Goal: Information Seeking & Learning: Check status

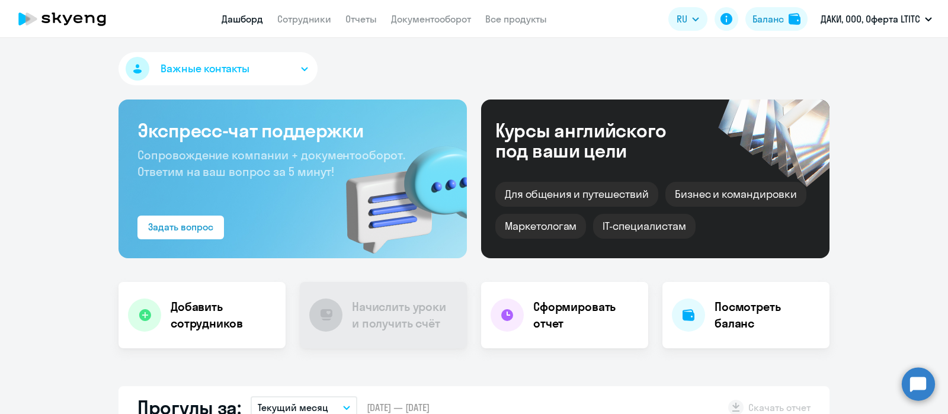
select select "english_adult_not_native_speaker"
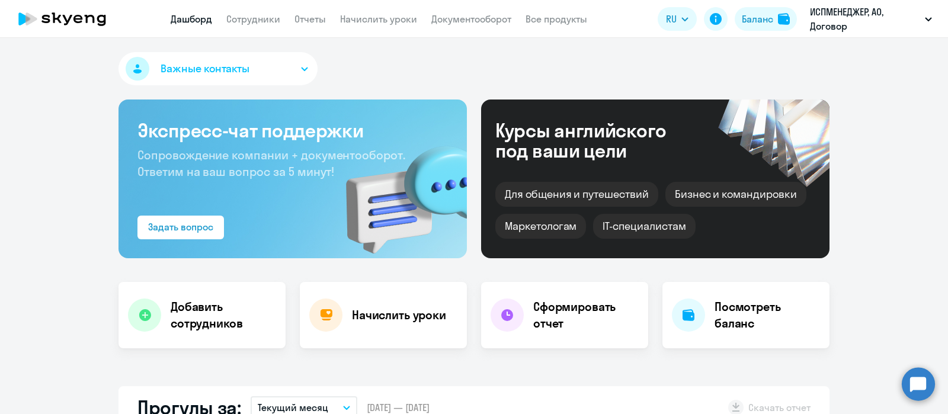
select select "30"
click at [249, 18] on link "Сотрудники" at bounding box center [253, 19] width 54 height 12
select select "30"
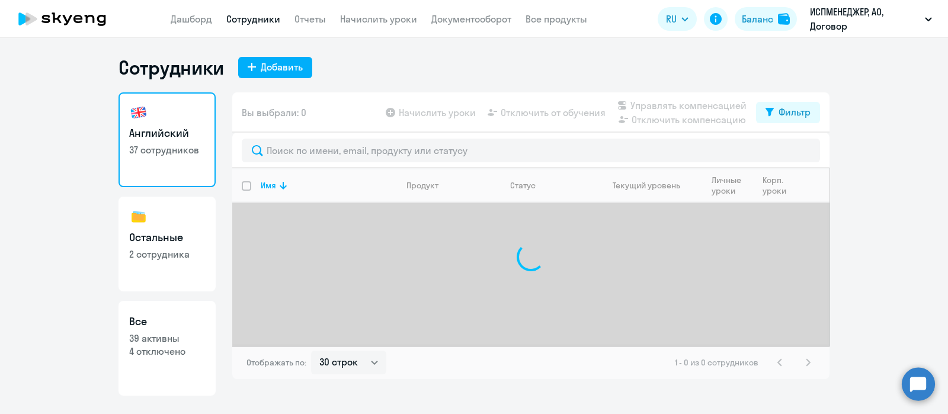
click at [169, 241] on h3 "Остальные" at bounding box center [167, 237] width 76 height 15
select select "30"
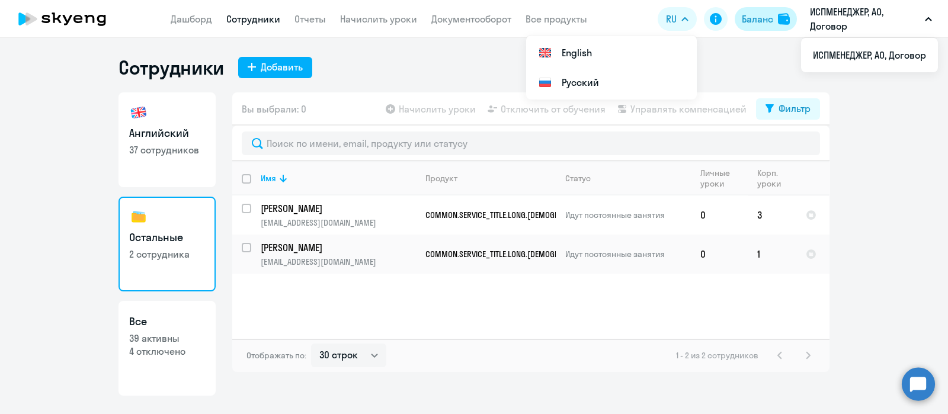
click at [761, 25] on div "Баланс" at bounding box center [757, 19] width 31 height 14
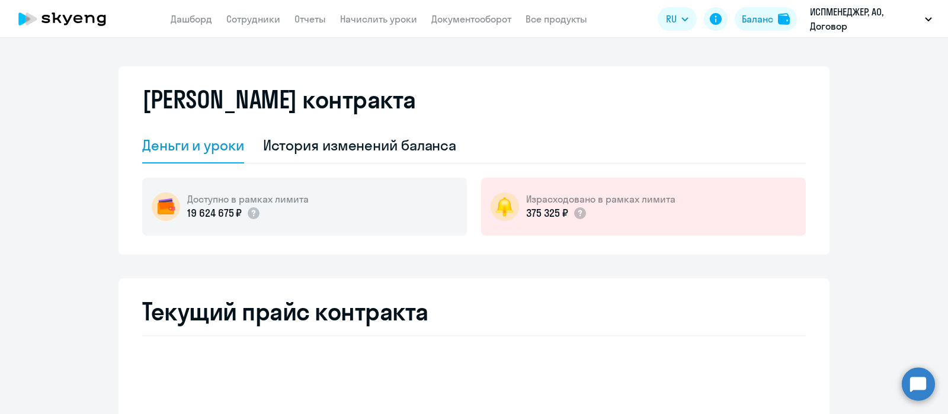
select select "english_adult_not_native_speaker"
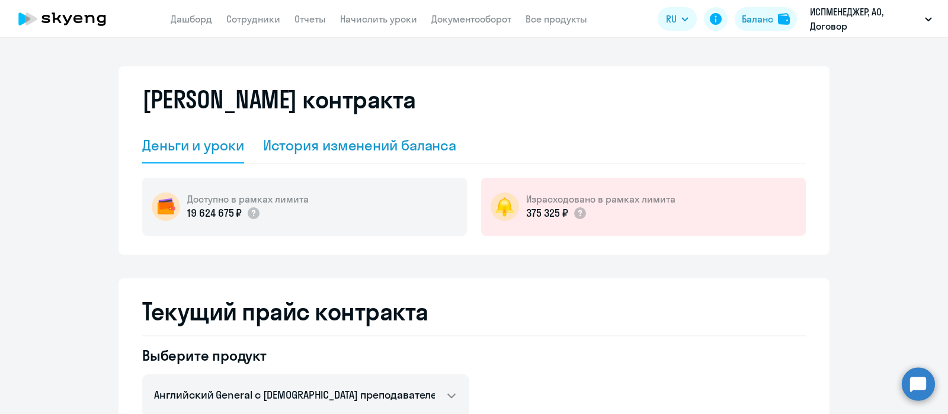
click at [361, 144] on div "История изменений баланса" at bounding box center [360, 145] width 194 height 19
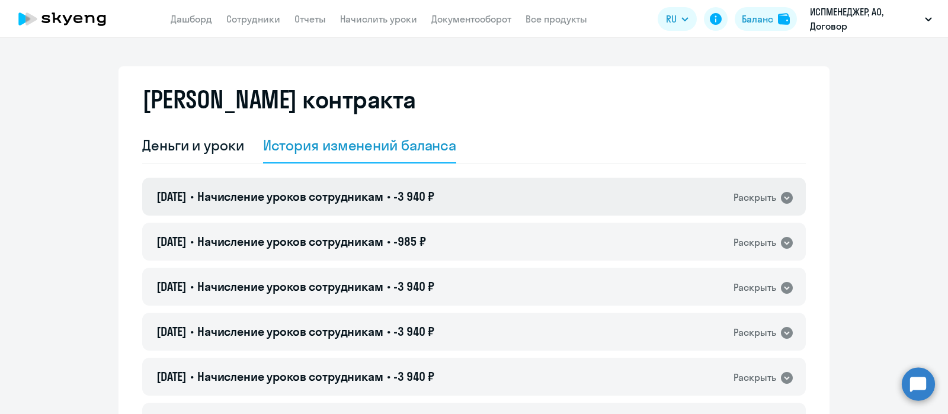
click at [784, 198] on icon at bounding box center [787, 198] width 12 height 12
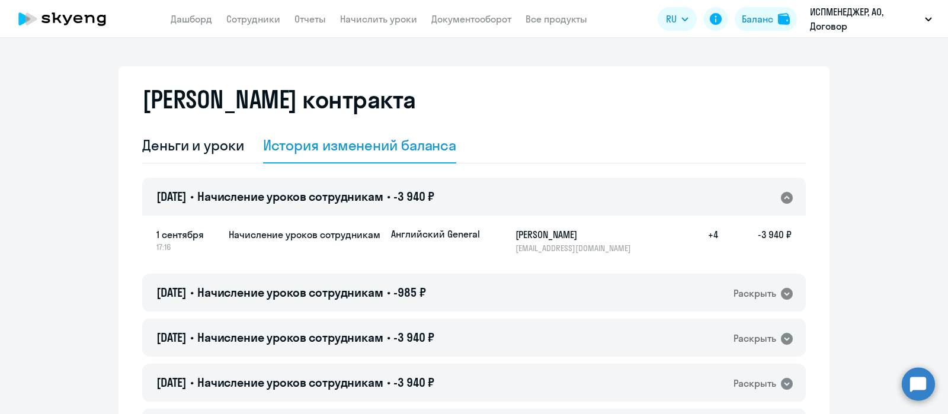
click at [784, 198] on icon at bounding box center [787, 198] width 12 height 12
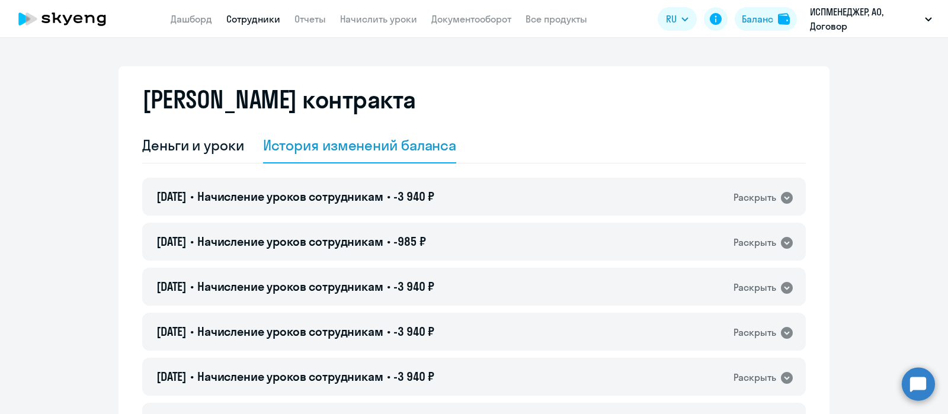
click at [254, 22] on link "Сотрудники" at bounding box center [253, 19] width 54 height 12
select select "30"
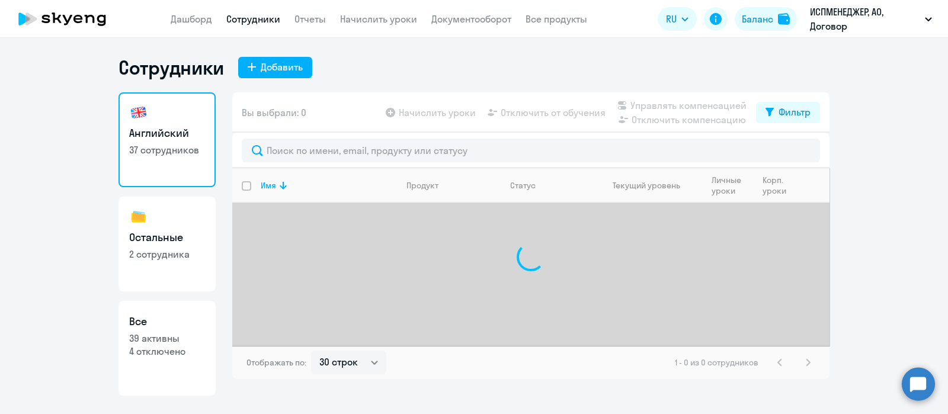
click at [146, 230] on h3 "Остальные" at bounding box center [167, 237] width 76 height 15
select select "30"
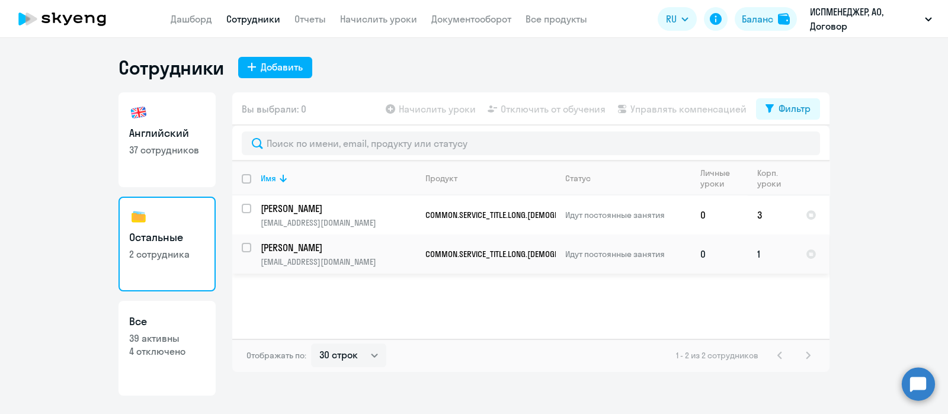
click at [299, 249] on p "[PERSON_NAME]" at bounding box center [338, 247] width 155 height 13
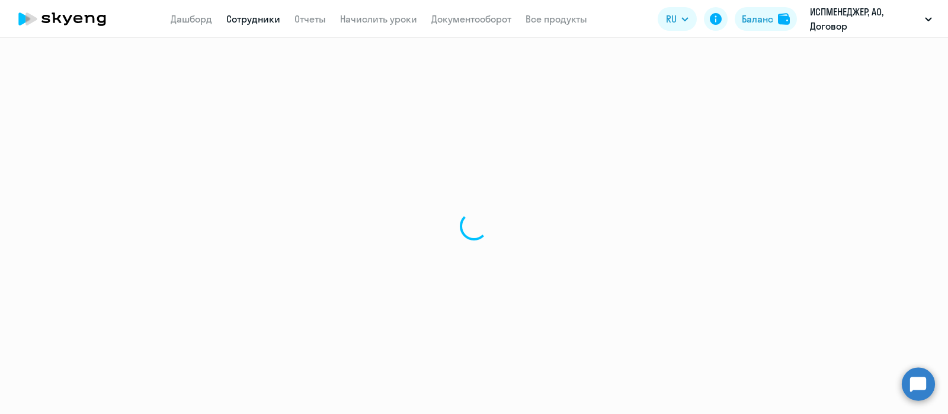
select select "others"
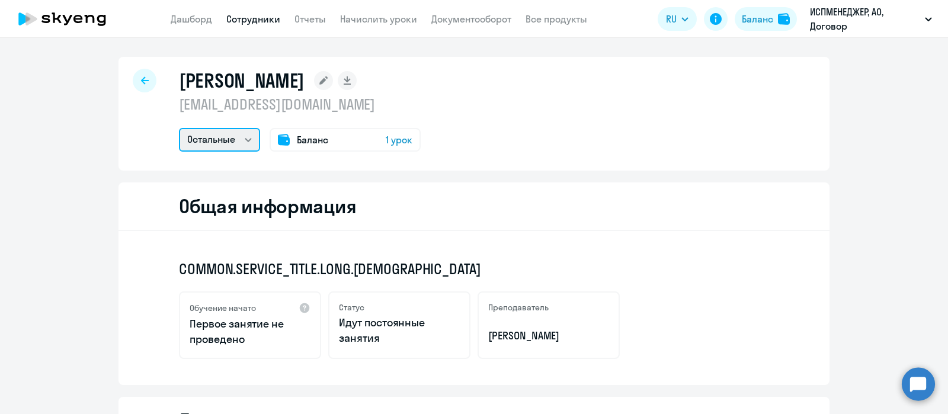
click at [246, 140] on select "Остальные" at bounding box center [219, 140] width 81 height 24
click at [247, 138] on select "Остальные" at bounding box center [219, 140] width 81 height 24
click at [391, 136] on span "1 урок" at bounding box center [399, 140] width 27 height 14
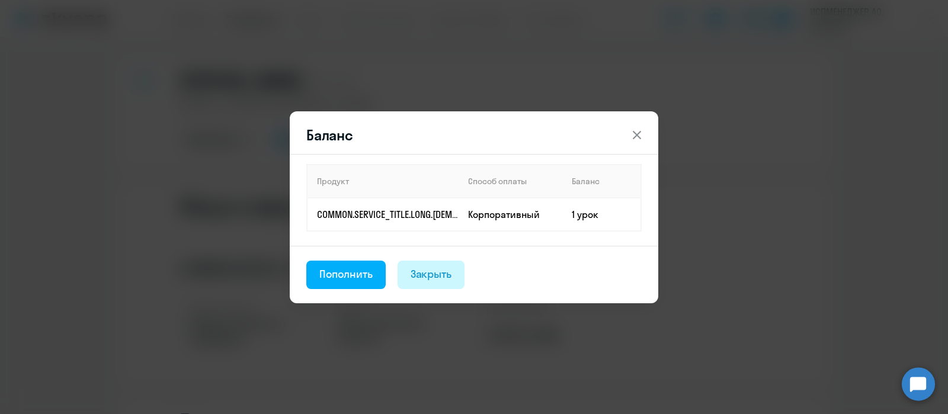
click at [432, 274] on div "Закрыть" at bounding box center [431, 274] width 41 height 15
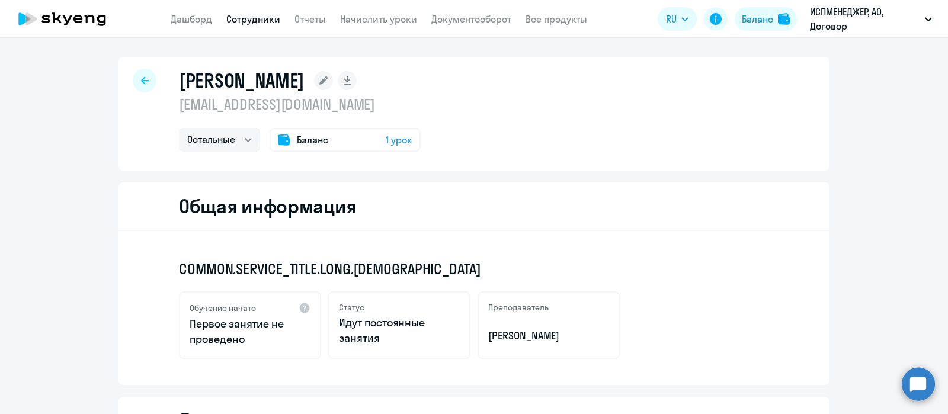
click at [241, 19] on link "Сотрудники" at bounding box center [253, 19] width 54 height 12
select select "30"
